Goal: Task Accomplishment & Management: Use online tool/utility

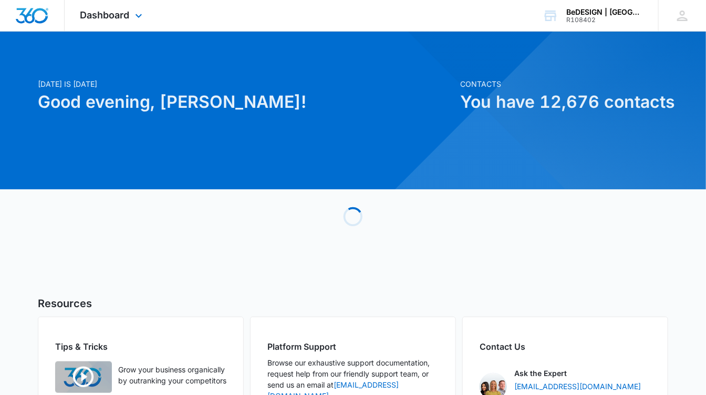
click at [131, 17] on div "Dashboard Apps Reputation Websites Forms CRM Email Social Payments POS Content …" at bounding box center [113, 15] width 96 height 31
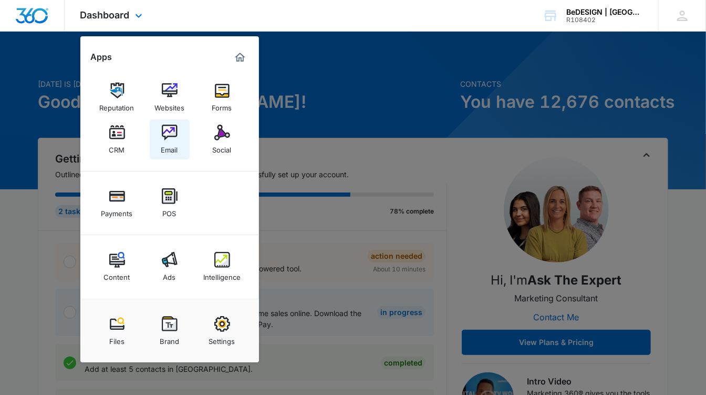
click at [164, 135] on img at bounding box center [170, 133] width 16 height 16
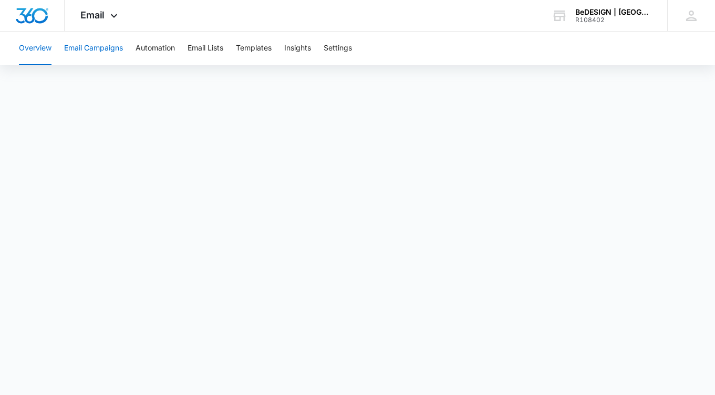
click at [101, 51] on button "Email Campaigns" at bounding box center [93, 49] width 59 height 34
click at [201, 46] on button "Email Lists" at bounding box center [206, 49] width 36 height 34
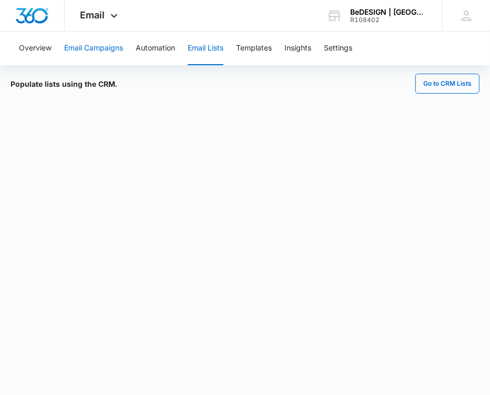
click at [89, 50] on button "Email Campaigns" at bounding box center [93, 49] width 59 height 34
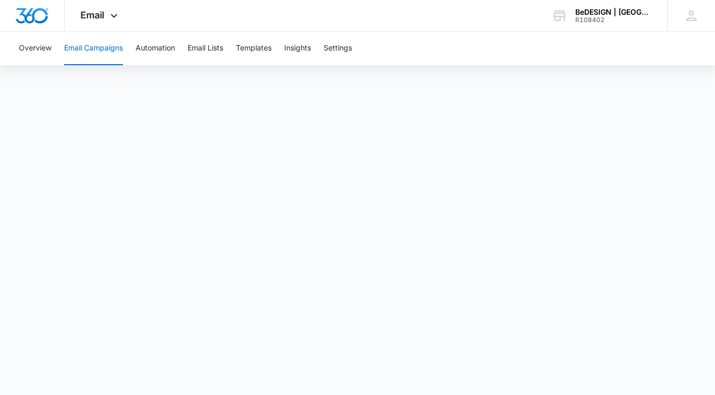
click at [88, 53] on button "Email Campaigns" at bounding box center [93, 49] width 59 height 34
click at [90, 48] on button "Email Campaigns" at bounding box center [93, 49] width 59 height 34
click at [161, 46] on button "Automation" at bounding box center [155, 49] width 39 height 34
click at [101, 49] on button "Email Campaigns" at bounding box center [93, 49] width 59 height 34
